Goal: Information Seeking & Learning: Stay updated

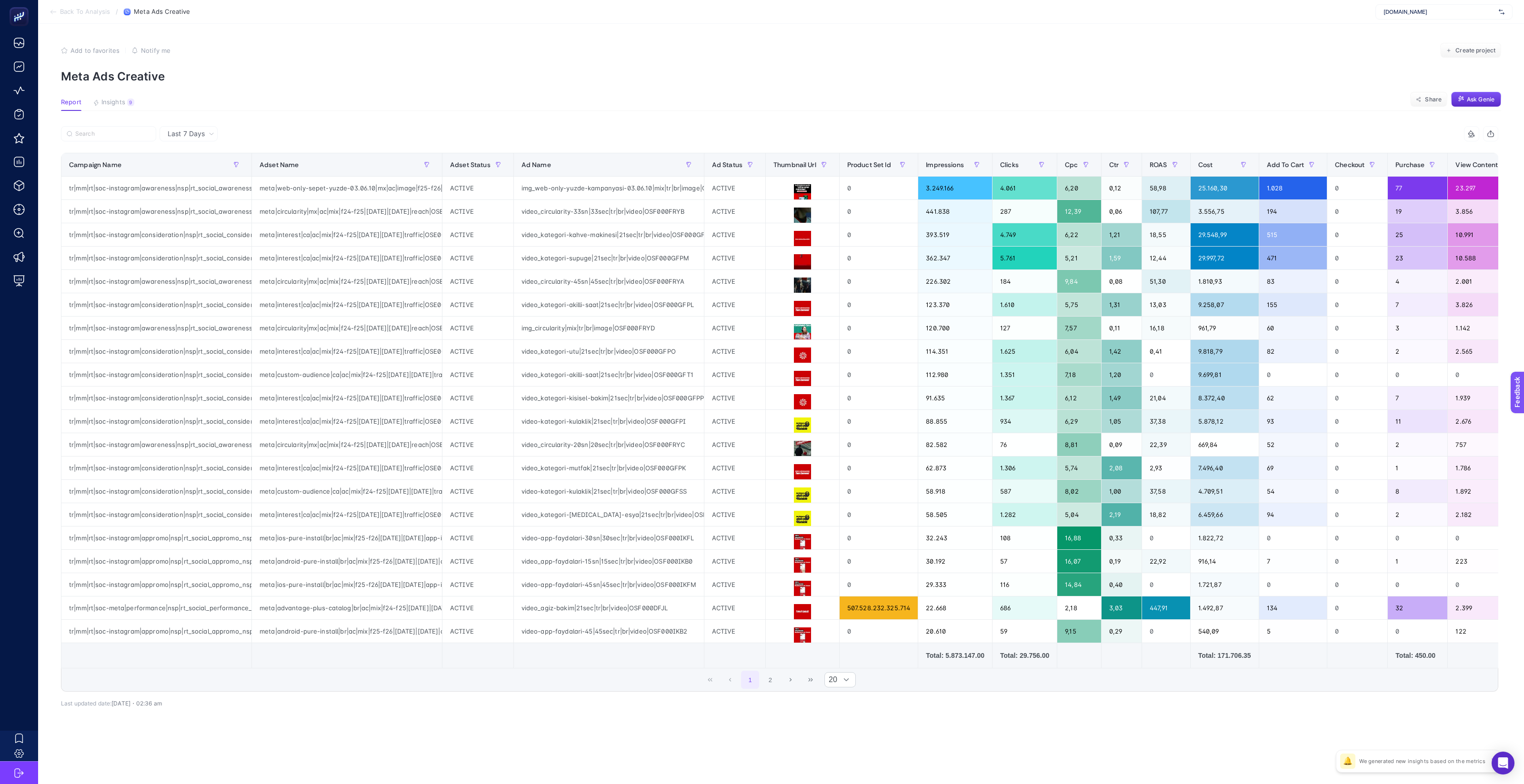
scroll to position [0, 228]
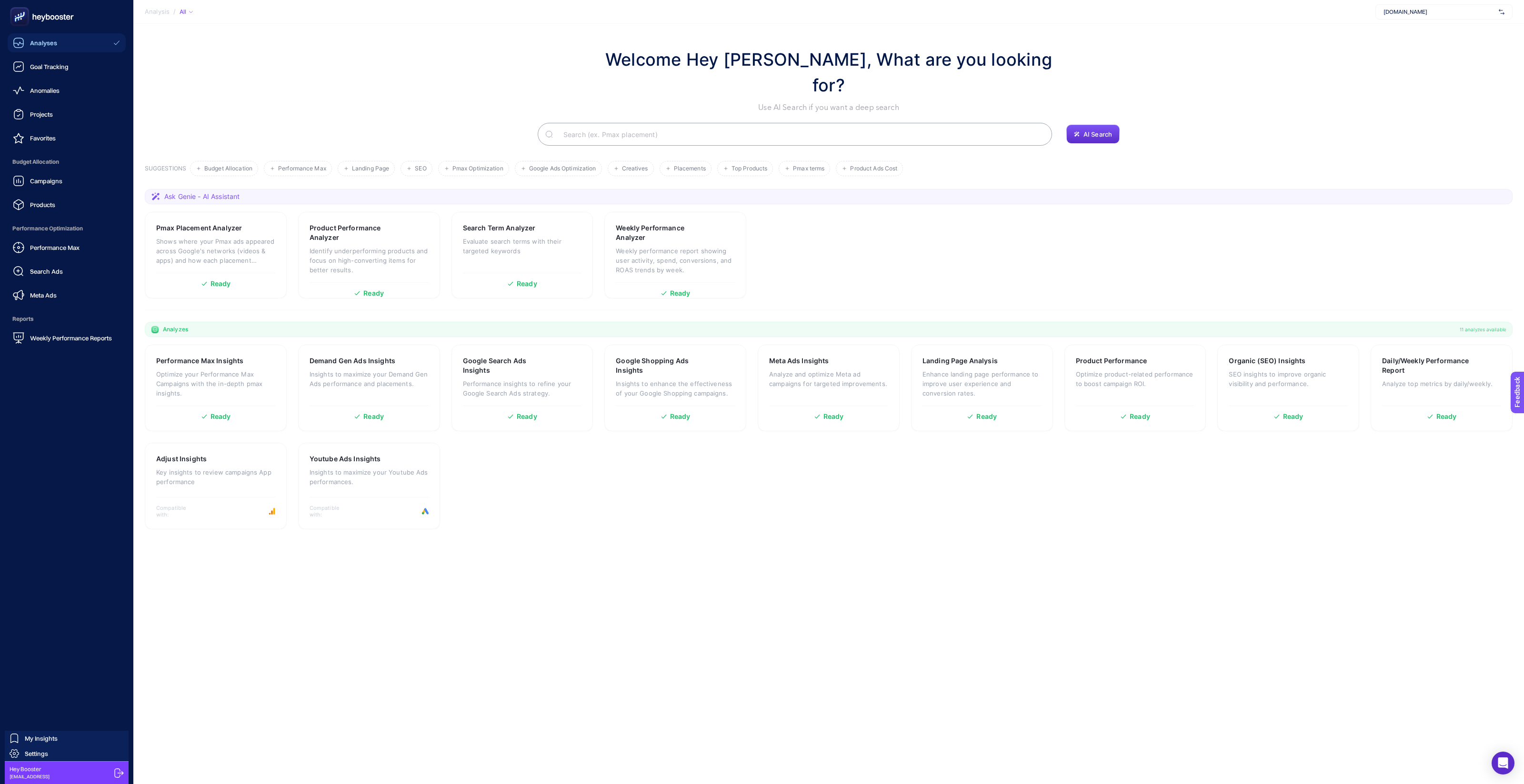
click at [79, 43] on link "Analyses" at bounding box center [67, 43] width 118 height 19
click at [77, 92] on link "Anomalies" at bounding box center [67, 90] width 118 height 19
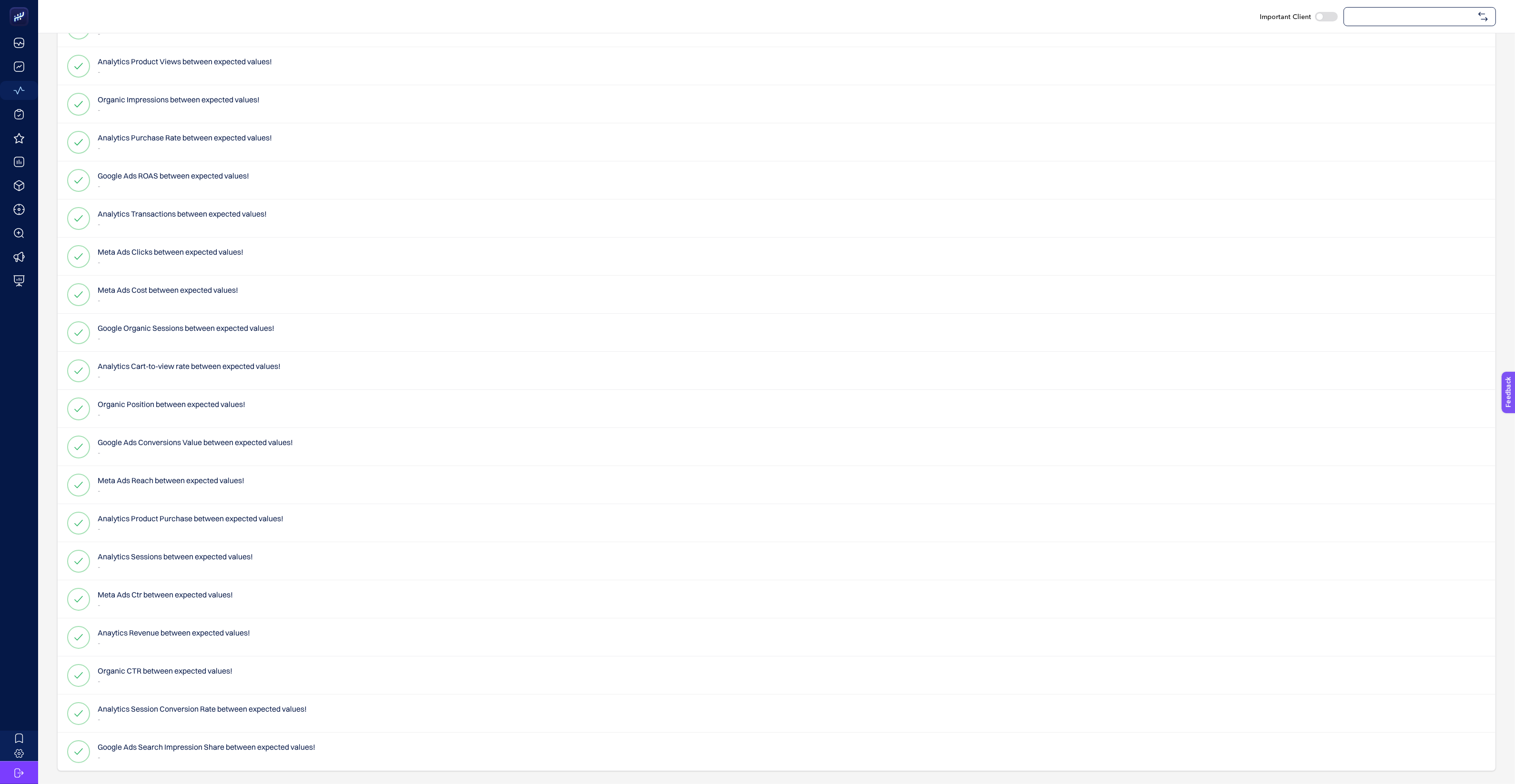
scroll to position [633, 0]
checkbox input "true"
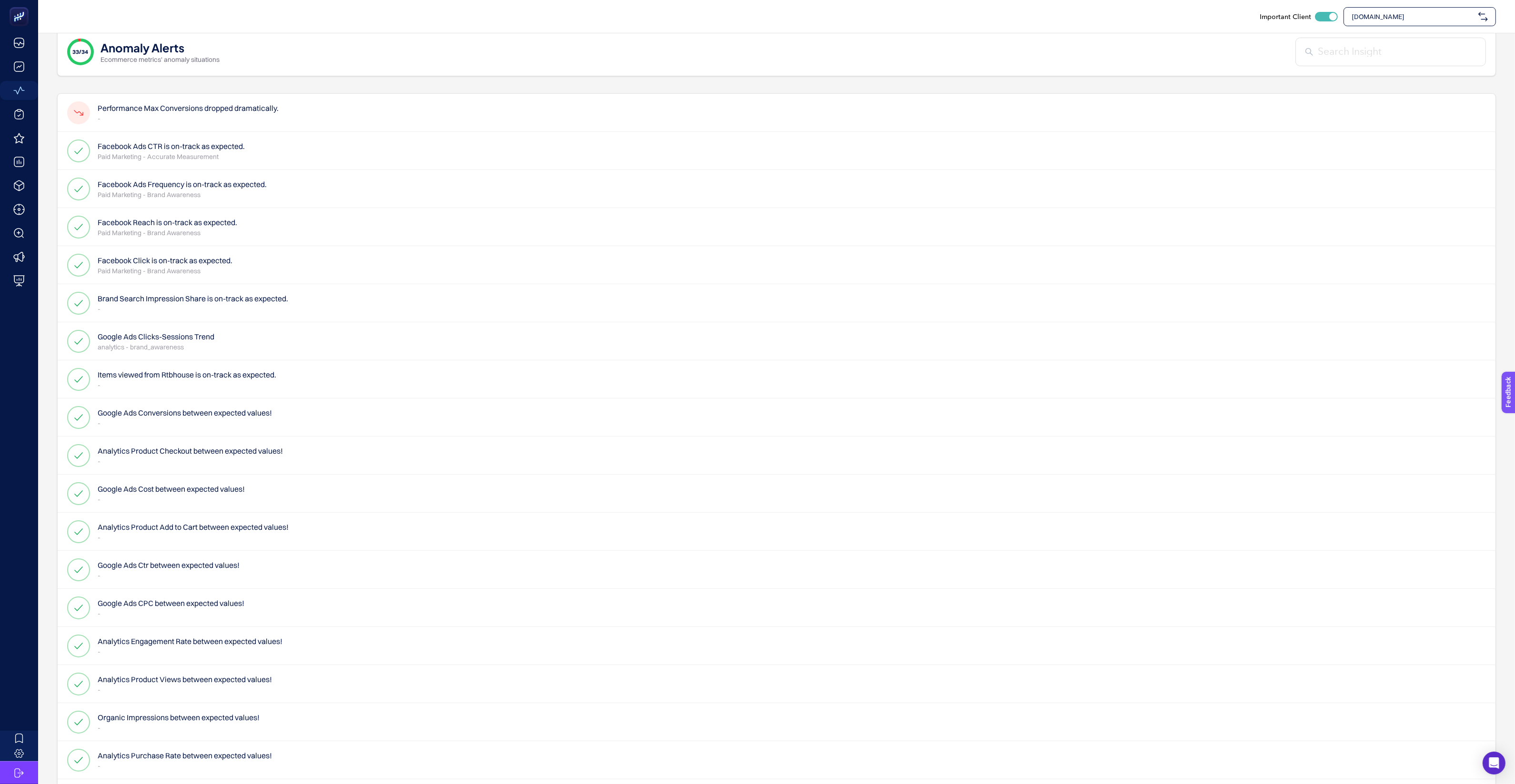
scroll to position [0, 0]
